Goal: Task Accomplishment & Management: Use online tool/utility

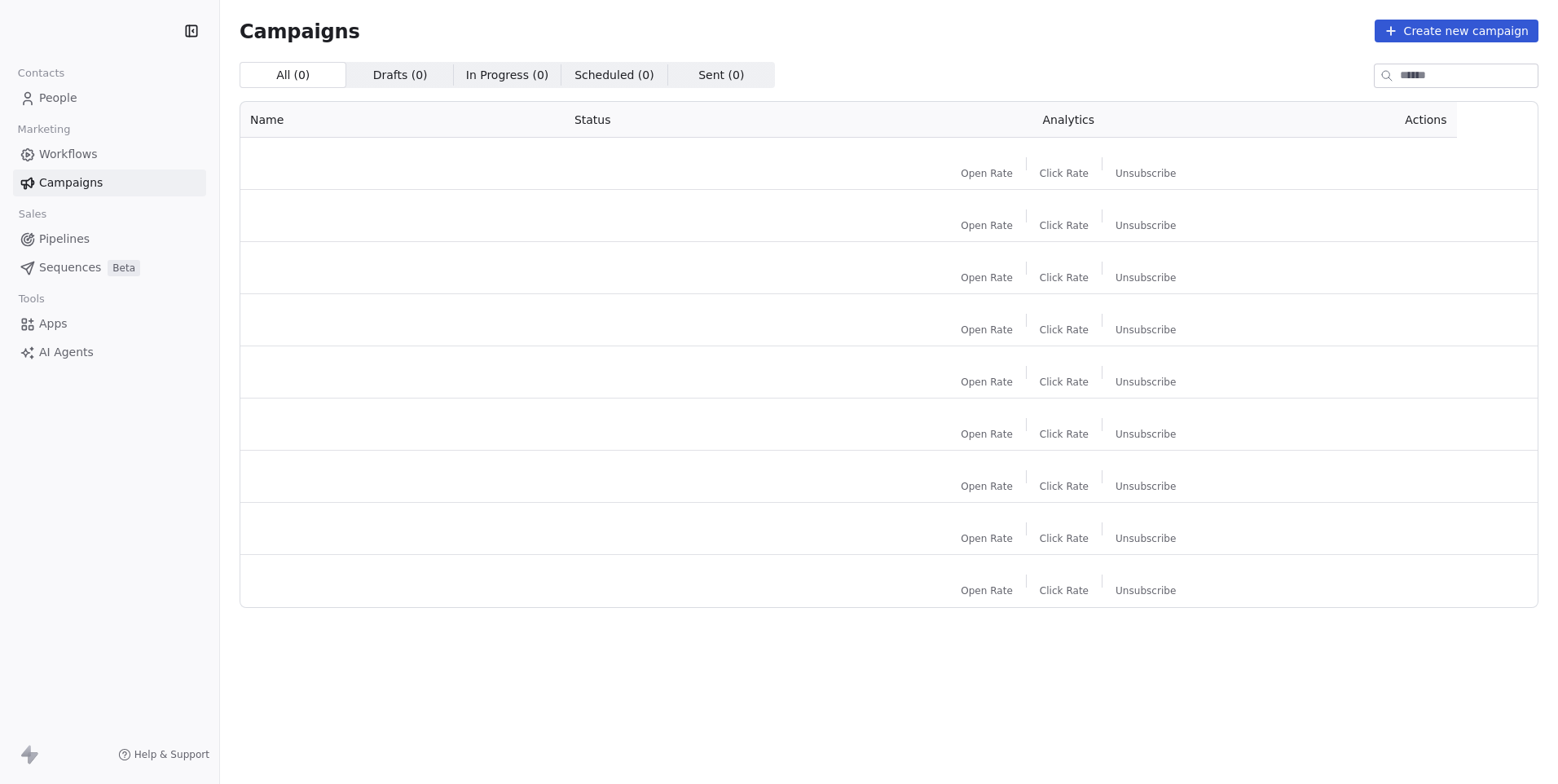
click at [974, 50] on div "Campaigns Create new campaign All ( 0 ) All ( 0 ) Drafts ( 0 ) Drafts ( 0 ) In …" at bounding box center [888, 330] width 1299 height 620
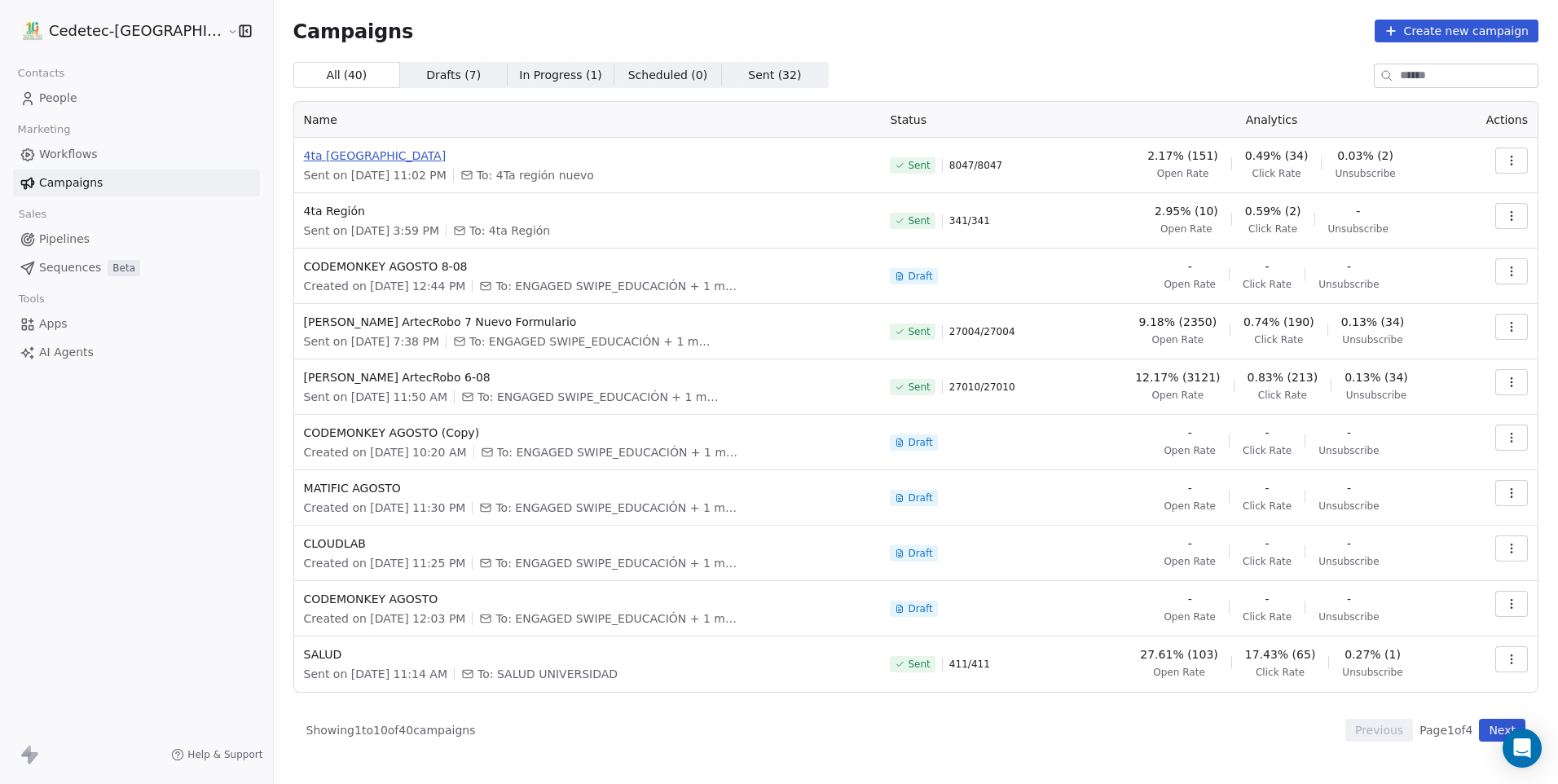
click at [454, 158] on span "4ta [GEOGRAPHIC_DATA]" at bounding box center [587, 155] width 567 height 16
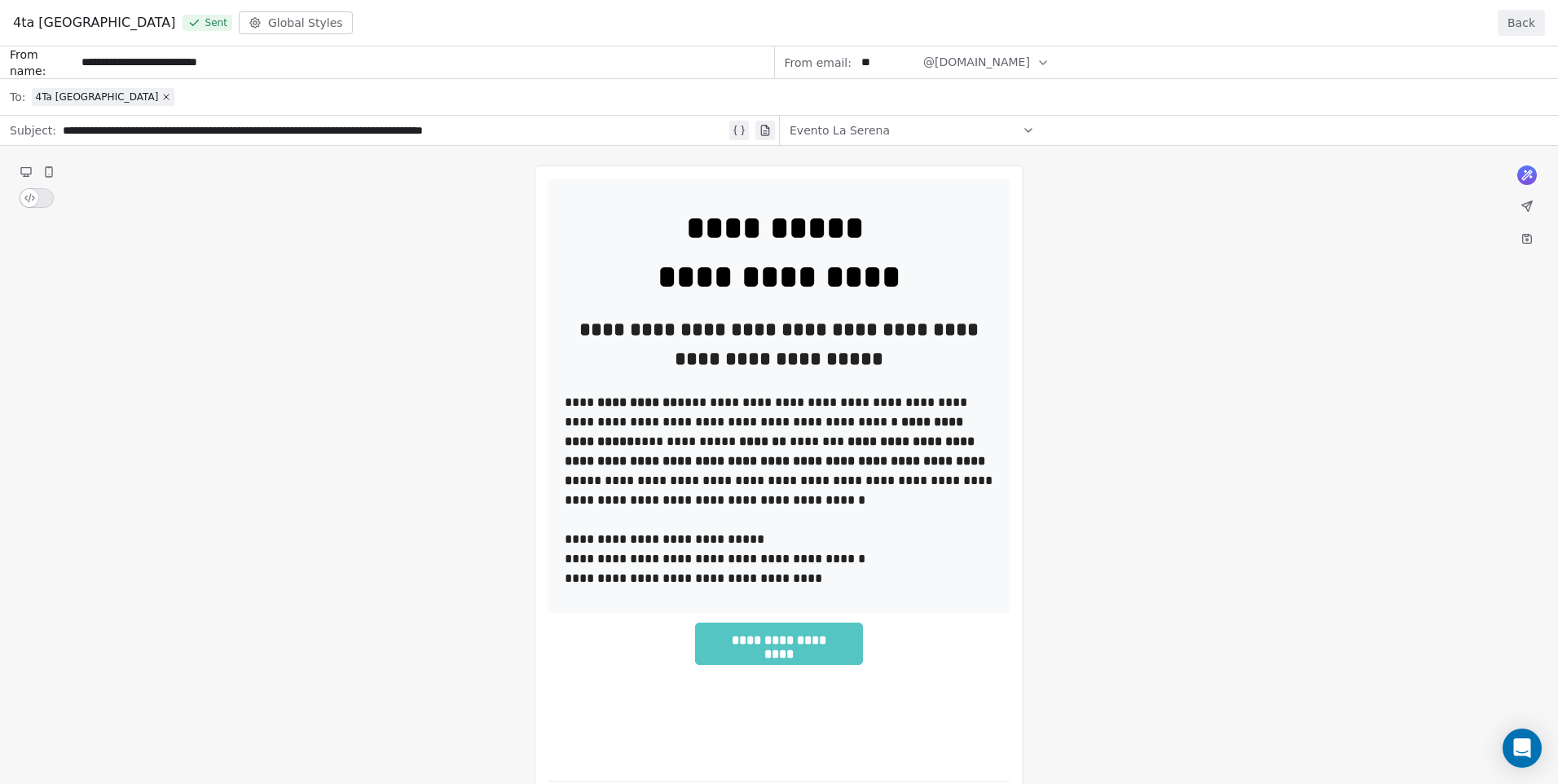
click at [1533, 24] on button "Back" at bounding box center [1521, 22] width 47 height 26
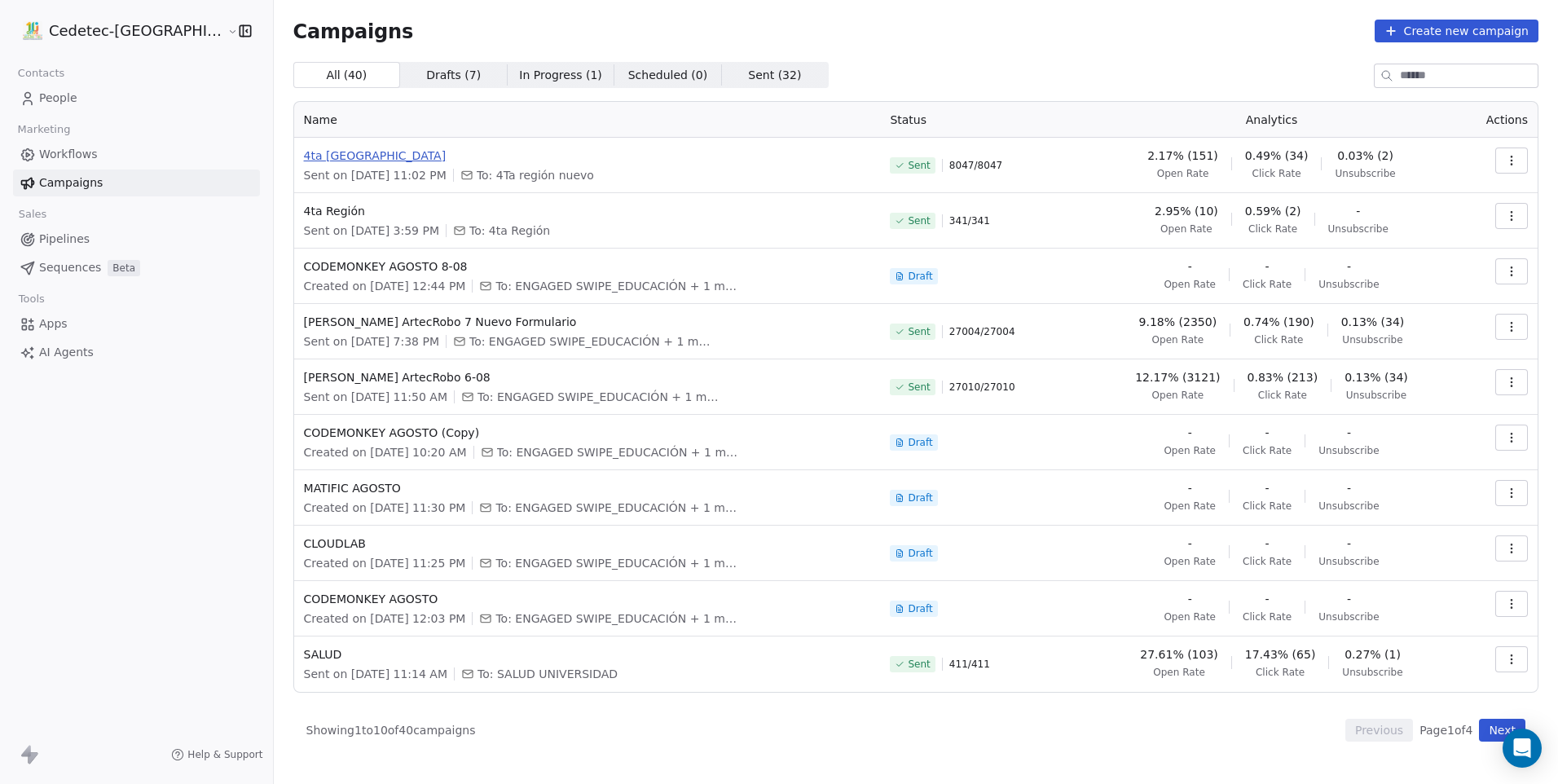
click at [479, 161] on span "4ta [GEOGRAPHIC_DATA]" at bounding box center [587, 155] width 567 height 16
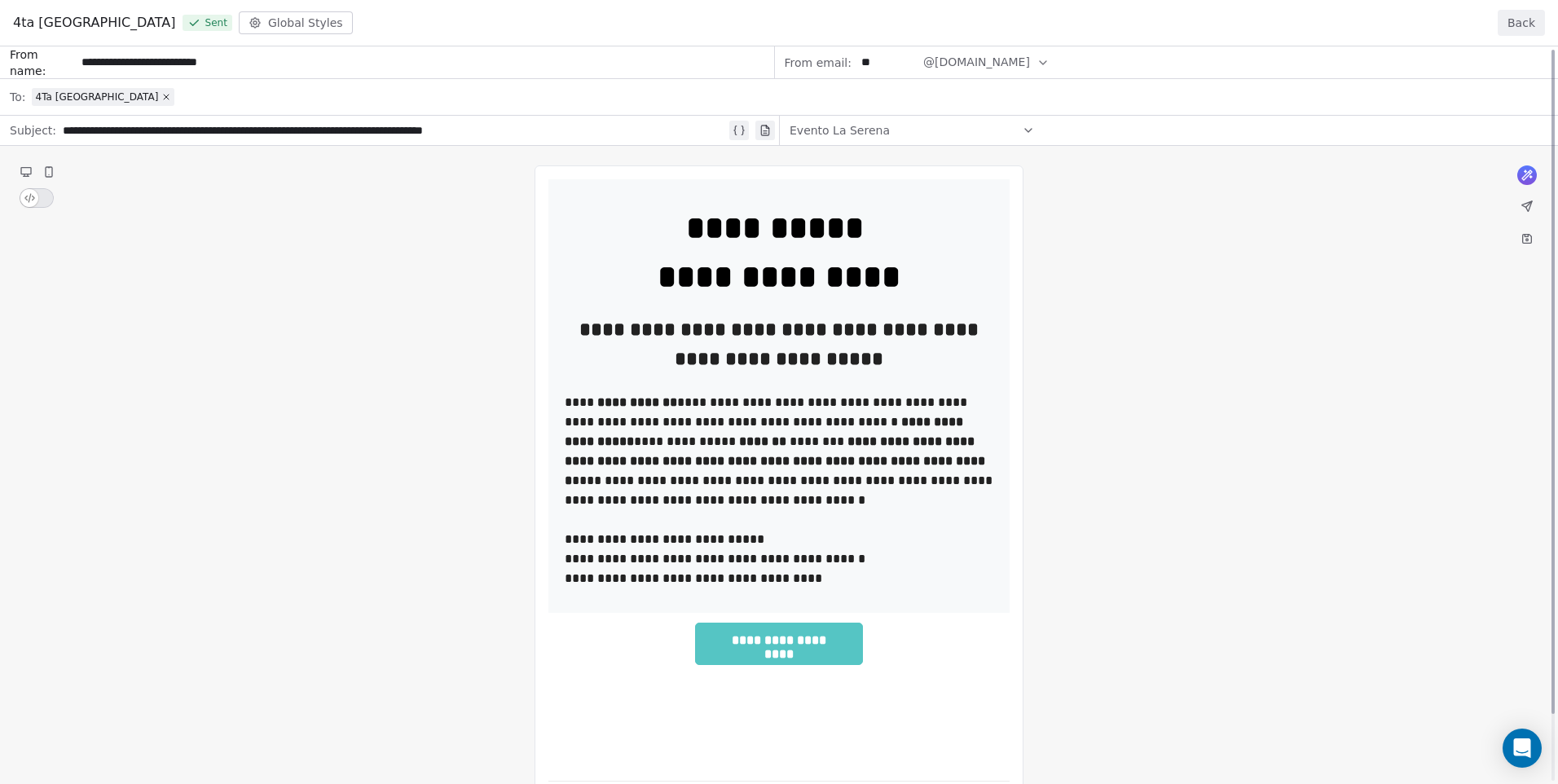
click at [1519, 23] on button "Back" at bounding box center [1521, 22] width 47 height 26
